Goal: Information Seeking & Learning: Learn about a topic

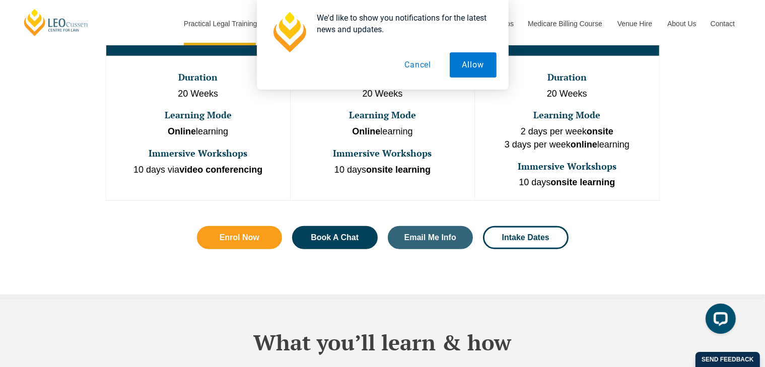
scroll to position [655, 0]
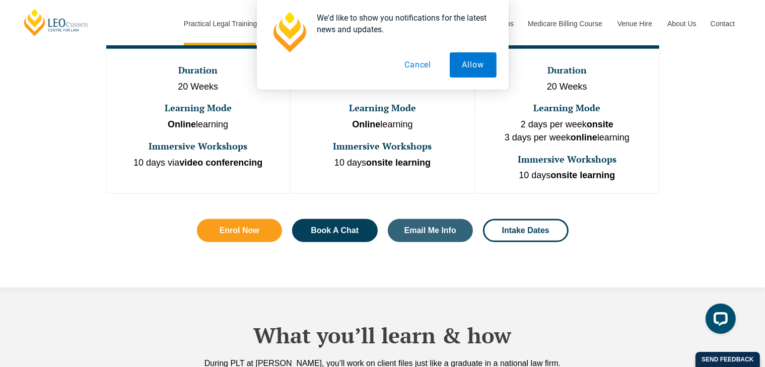
click at [702, 130] on div "One Program. Three Learning Modes. Discover the flexibility of three distinct P…" at bounding box center [382, 74] width 765 height 435
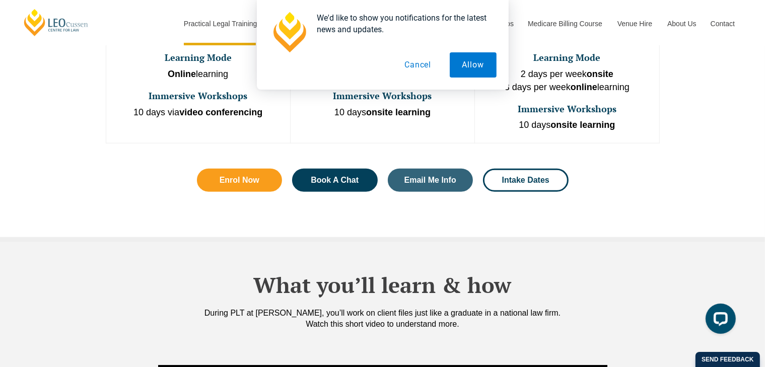
scroll to position [705, 0]
click at [418, 69] on button "Cancel" at bounding box center [418, 64] width 52 height 25
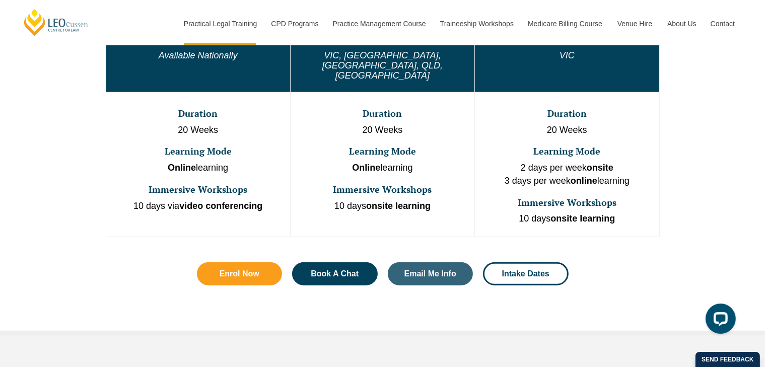
scroll to position [604, 0]
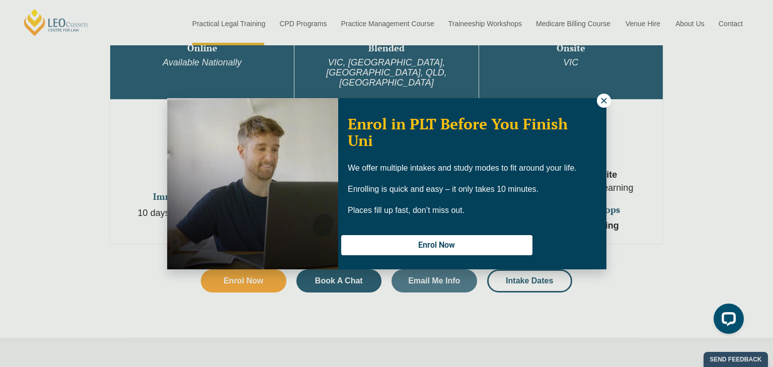
click at [607, 101] on icon at bounding box center [604, 100] width 9 height 9
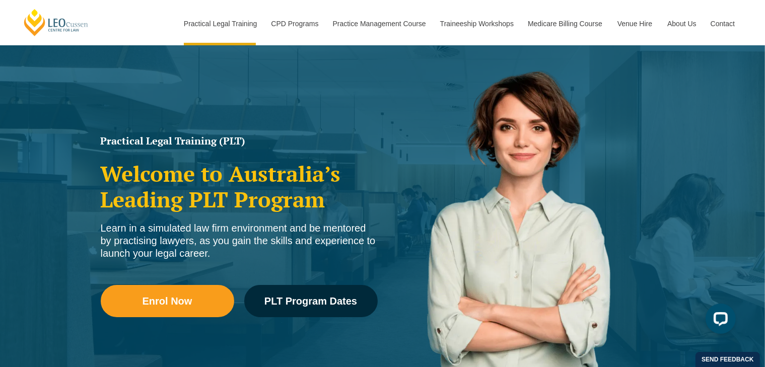
scroll to position [50, 0]
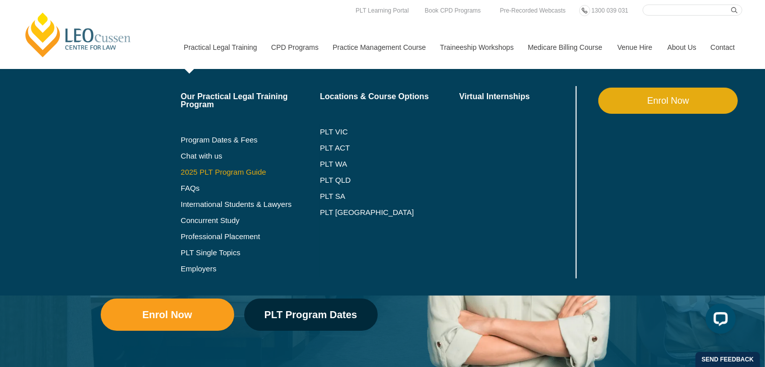
click at [198, 173] on link "2025 PLT Program Guide" at bounding box center [238, 172] width 114 height 8
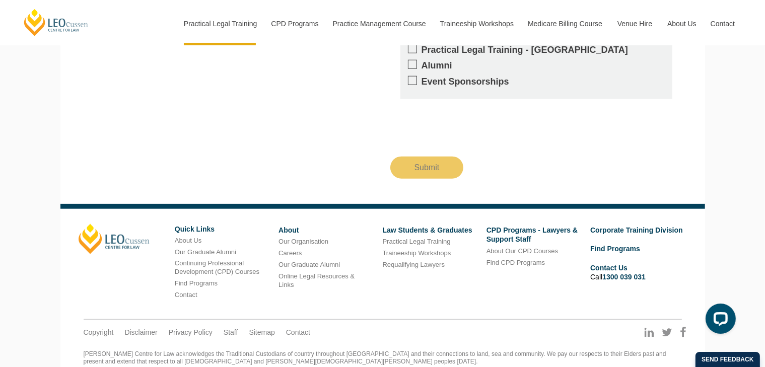
scroll to position [1119, 0]
